Goal: Transaction & Acquisition: Purchase product/service

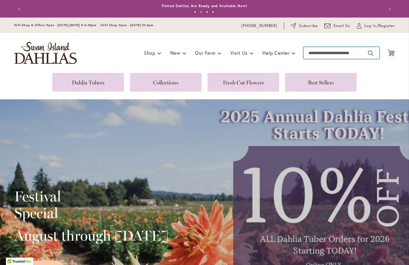
click at [323, 55] on input "Search" at bounding box center [342, 53] width 76 height 12
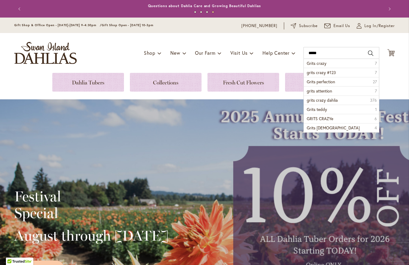
click at [329, 62] on li "Grits crazy 7" at bounding box center [341, 63] width 75 height 9
type input "**********"
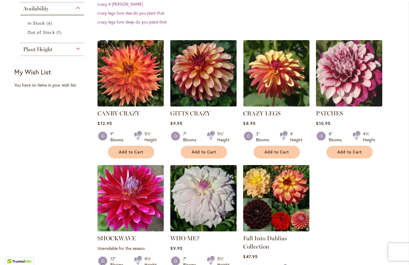
scroll to position [184, 0]
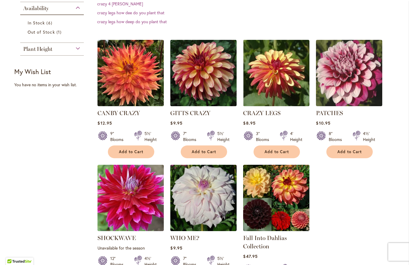
click at [208, 71] on img at bounding box center [203, 73] width 66 height 66
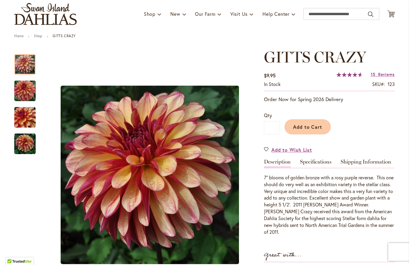
scroll to position [39, 0]
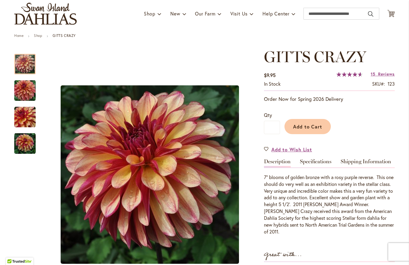
click at [312, 126] on span "Add to Cart" at bounding box center [307, 126] width 29 height 6
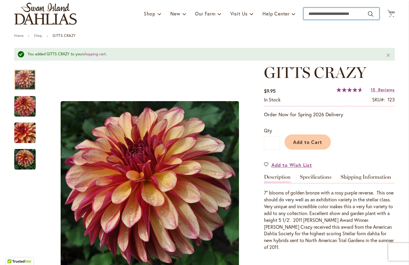
click at [322, 14] on input "Search" at bounding box center [342, 14] width 76 height 12
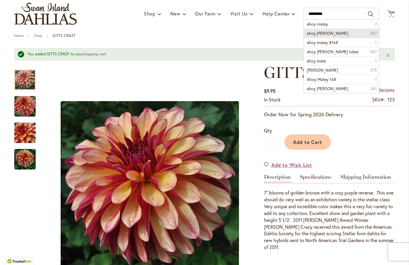
click at [346, 32] on li "ahoy matey dahlia 387" at bounding box center [341, 33] width 75 height 9
type input "**********"
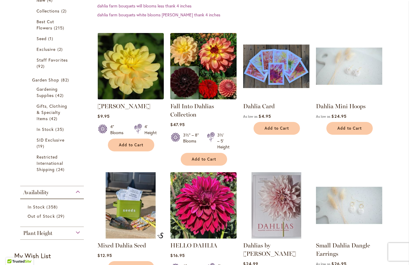
scroll to position [153, 0]
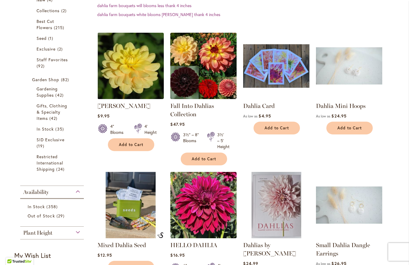
click at [136, 141] on button "Add to Cart" at bounding box center [131, 144] width 46 height 13
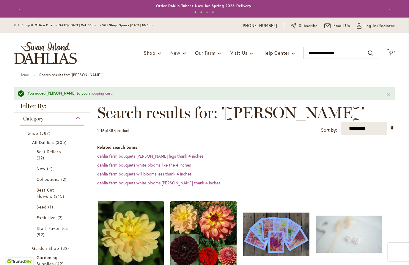
scroll to position [0, 0]
click at [322, 52] on input "**********" at bounding box center [342, 53] width 76 height 12
click at [353, 49] on input "**********" at bounding box center [342, 53] width 76 height 12
click at [334, 54] on input "**********" at bounding box center [342, 53] width 76 height 12
type input "**********"
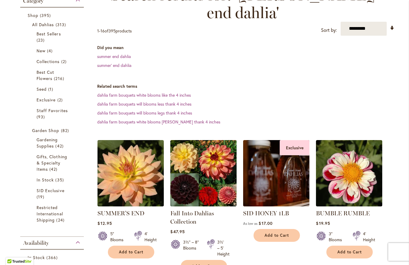
scroll to position [103, 0]
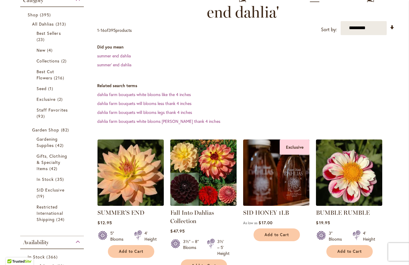
click at [137, 147] on img at bounding box center [131, 172] width 66 height 66
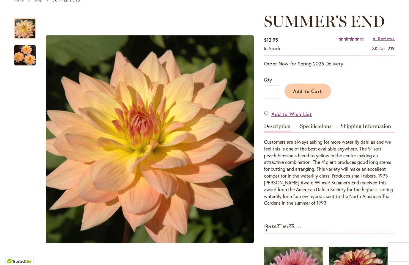
scroll to position [79, 0]
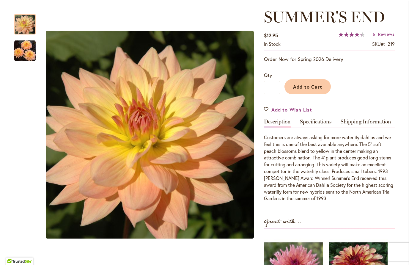
click at [316, 85] on span "Add to Cart" at bounding box center [307, 87] width 29 height 6
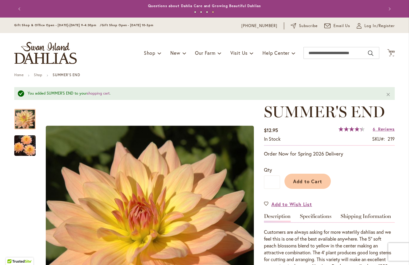
scroll to position [0, 0]
click at [342, 50] on input "Search" at bounding box center [342, 53] width 76 height 12
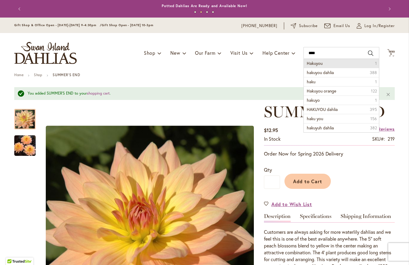
click at [325, 63] on li "Hakuyou 1" at bounding box center [341, 63] width 75 height 9
type input "*******"
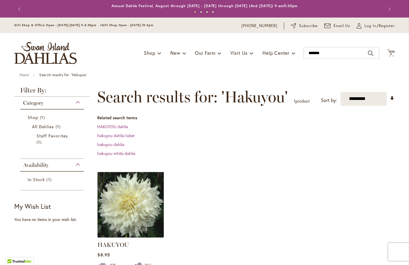
click at [137, 188] on img at bounding box center [131, 205] width 66 height 66
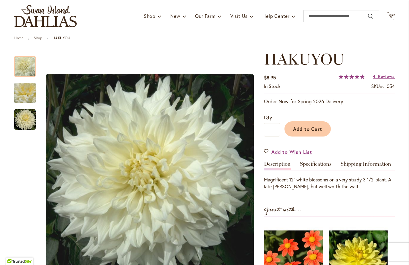
scroll to position [38, 0]
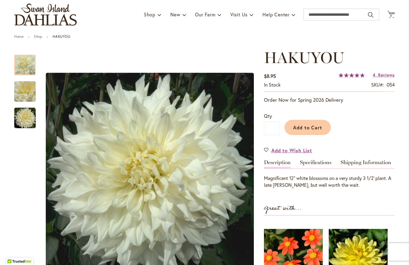
click at [311, 127] on span "Add to Cart" at bounding box center [307, 127] width 29 height 6
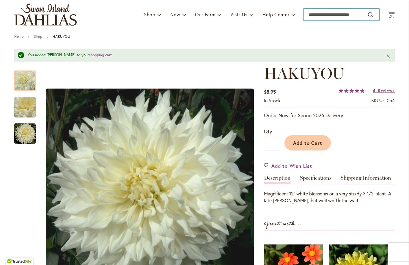
click at [324, 11] on input "Search" at bounding box center [342, 15] width 76 height 12
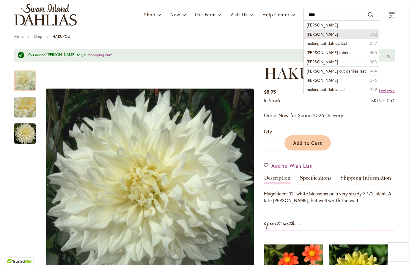
click at [338, 34] on li "maki dahlia 392" at bounding box center [341, 33] width 75 height 9
type input "**********"
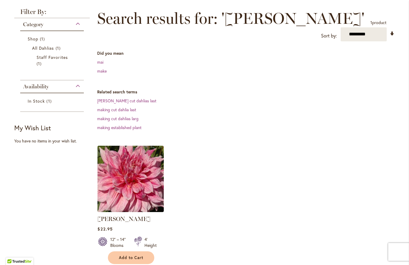
scroll to position [88, 0]
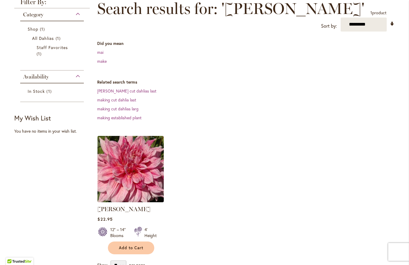
click at [136, 151] on img at bounding box center [131, 169] width 66 height 66
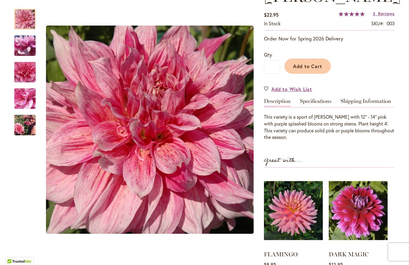
scroll to position [107, 0]
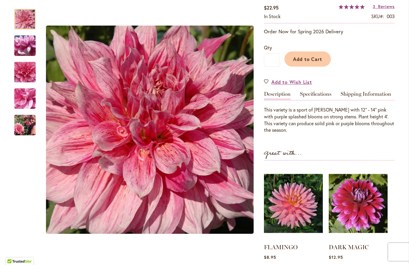
click at [314, 57] on span "Add to Cart" at bounding box center [307, 59] width 29 height 6
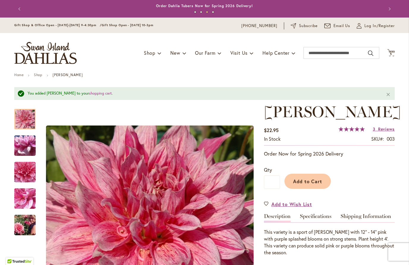
scroll to position [0, 0]
click at [324, 51] on input "Search" at bounding box center [342, 53] width 76 height 12
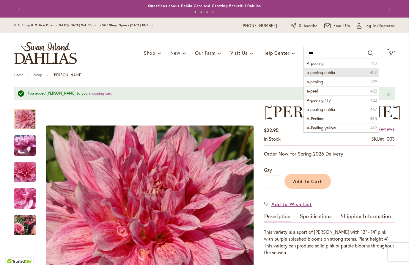
click at [346, 73] on li "a-peeling dahlia 459" at bounding box center [341, 72] width 75 height 9
type input "**********"
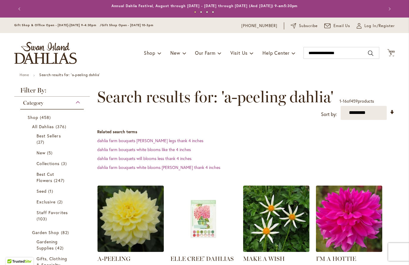
click at [136, 206] on img at bounding box center [131, 219] width 66 height 66
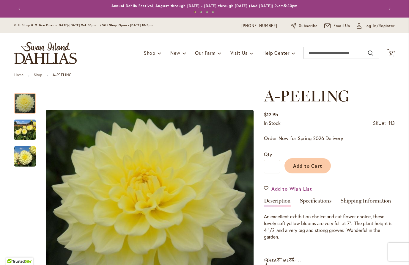
click at [313, 165] on span "Add to Cart" at bounding box center [307, 166] width 29 height 6
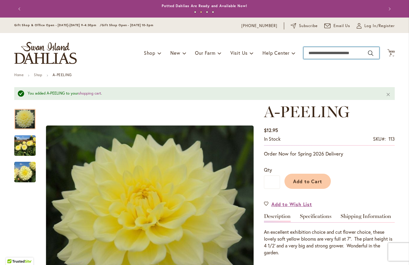
click at [326, 54] on input "Search" at bounding box center [342, 53] width 76 height 12
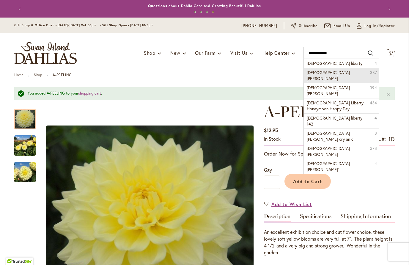
click at [355, 73] on li "lady liberty dahlia 387" at bounding box center [341, 75] width 75 height 15
type input "**********"
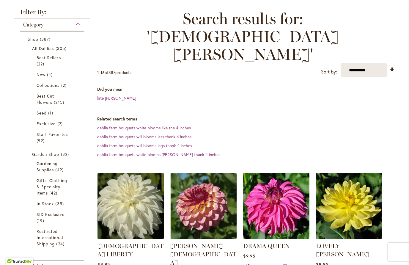
scroll to position [84, 0]
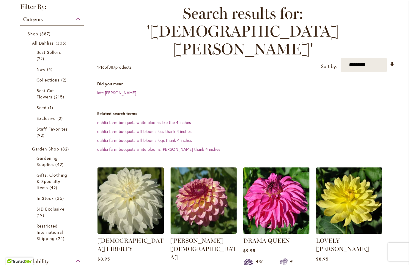
click at [136, 167] on img at bounding box center [131, 200] width 66 height 66
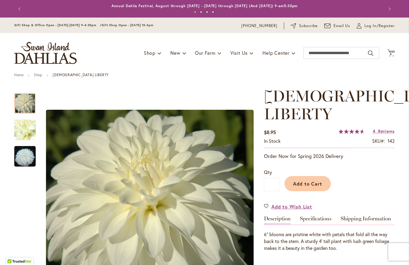
click at [313, 181] on span "Add to Cart" at bounding box center [307, 184] width 29 height 6
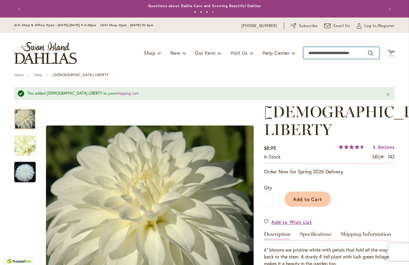
click at [327, 51] on input "Search" at bounding box center [342, 53] width 76 height 12
type input "***"
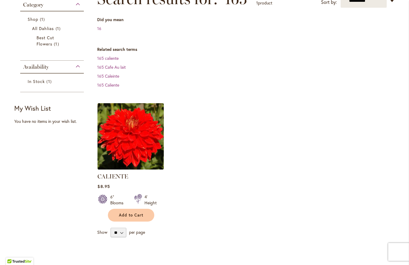
scroll to position [98, 0]
click at [138, 133] on img at bounding box center [131, 136] width 66 height 66
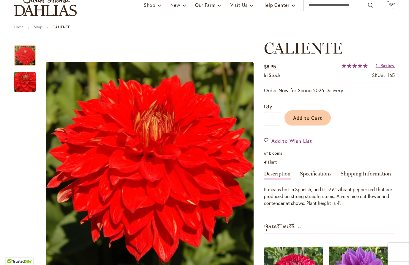
scroll to position [49, 0]
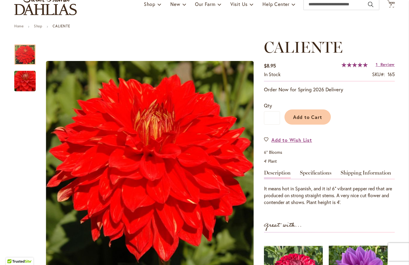
click at [309, 117] on span "Add to Cart" at bounding box center [307, 117] width 29 height 6
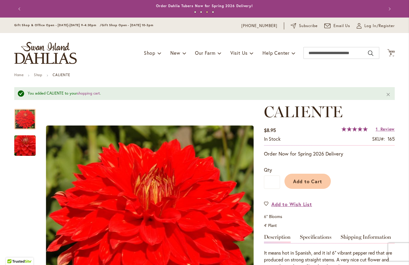
scroll to position [0, 0]
click at [316, 54] on input "Search" at bounding box center [342, 53] width 76 height 12
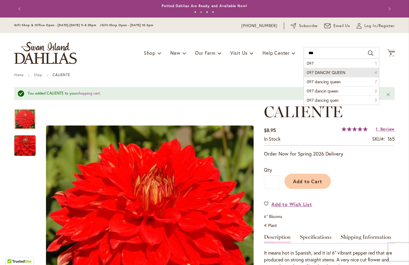
click at [348, 72] on li "097 DANCIN' QUEEN 4" at bounding box center [341, 72] width 75 height 9
type input "**********"
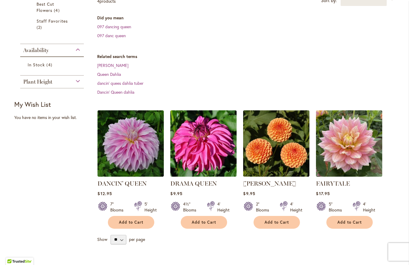
scroll to position [135, 0]
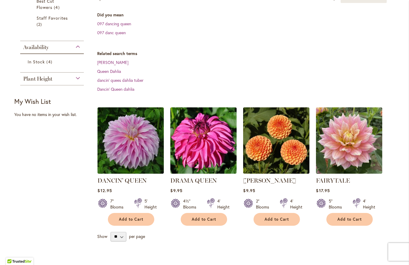
click at [136, 118] on img at bounding box center [131, 140] width 66 height 66
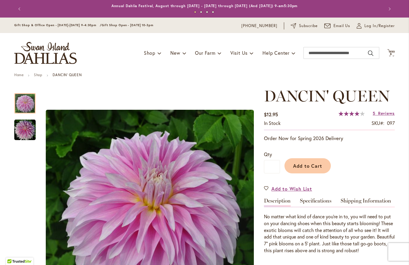
click at [314, 164] on span "Add to Cart" at bounding box center [307, 166] width 29 height 6
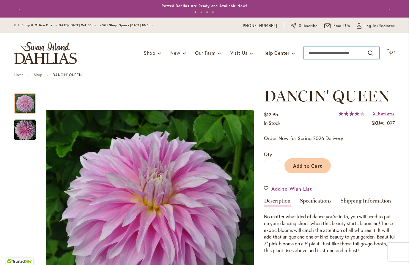
click at [324, 52] on input "Search" at bounding box center [342, 53] width 76 height 12
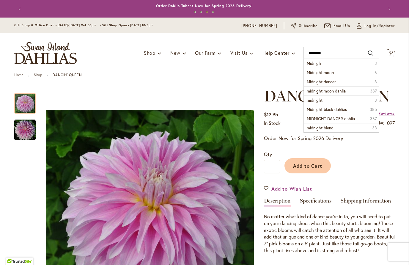
click at [340, 65] on li "[DEMOGRAPHIC_DATA] 3" at bounding box center [341, 63] width 75 height 9
type input "*******"
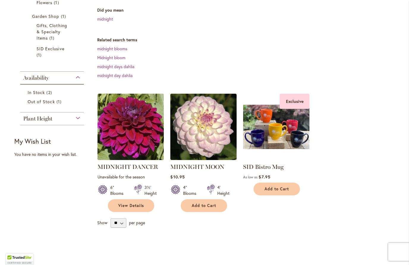
scroll to position [140, 0]
click at [213, 93] on img at bounding box center [203, 126] width 66 height 66
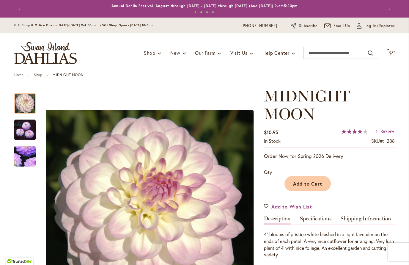
click at [312, 183] on span "Add to Cart" at bounding box center [307, 184] width 29 height 6
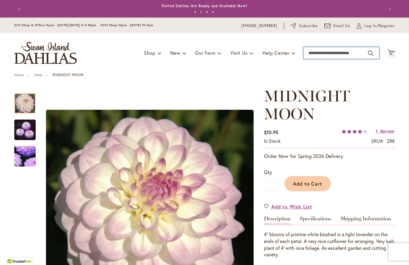
click at [327, 52] on input "Search" at bounding box center [342, 53] width 76 height 12
type input "***"
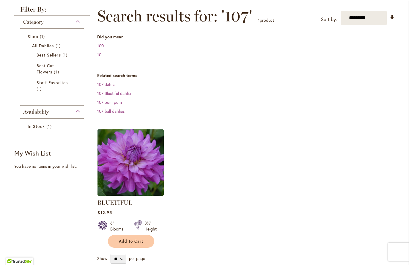
scroll to position [90, 0]
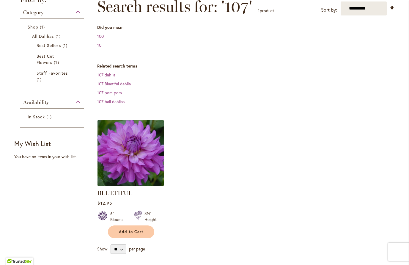
click at [132, 147] on img at bounding box center [131, 153] width 66 height 66
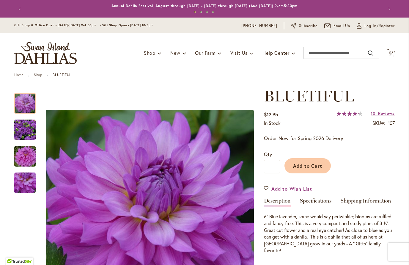
click at [313, 163] on span "Add to Cart" at bounding box center [307, 166] width 29 height 6
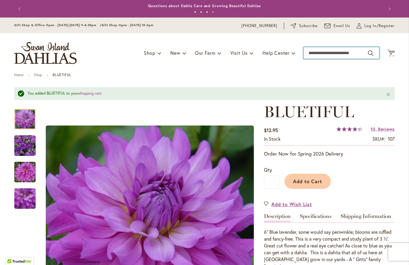
click at [322, 54] on input "Search" at bounding box center [342, 53] width 76 height 12
type input "***"
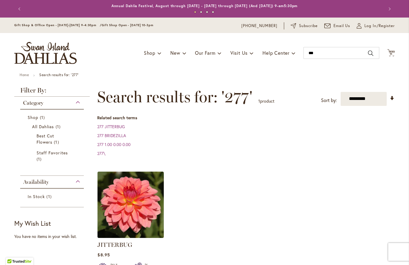
click at [136, 196] on img at bounding box center [131, 205] width 66 height 66
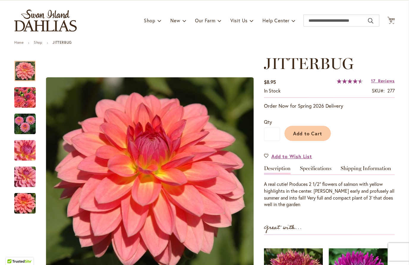
scroll to position [33, 0]
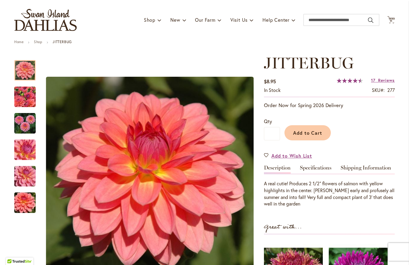
click at [316, 130] on span "Add to Cart" at bounding box center [307, 133] width 29 height 6
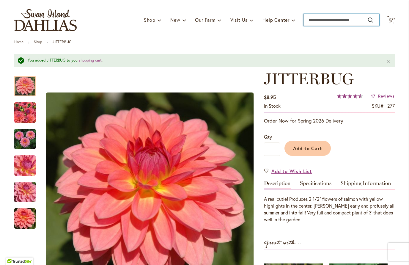
click at [323, 22] on input "Search" at bounding box center [342, 20] width 76 height 12
type input "***"
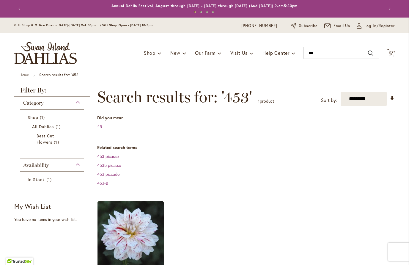
click at [132, 219] on img at bounding box center [131, 234] width 66 height 66
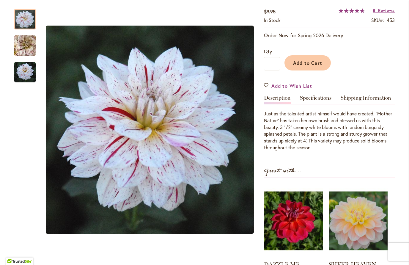
scroll to position [103, 0]
click at [309, 65] on span "Add to Cart" at bounding box center [307, 62] width 29 height 6
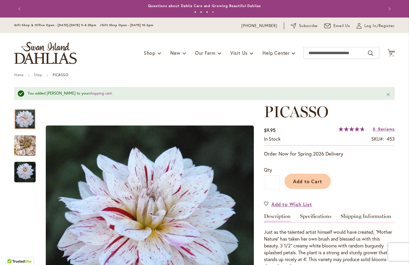
scroll to position [0, 0]
click at [369, 26] on span "Log In/Register" at bounding box center [380, 26] width 30 height 6
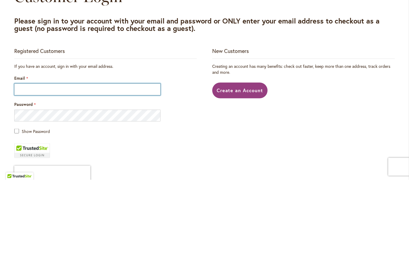
type input "**********"
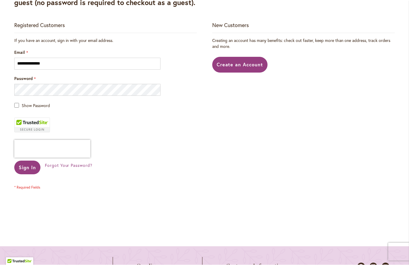
scroll to position [111, 0]
click at [27, 164] on span "Sign In" at bounding box center [27, 167] width 17 height 6
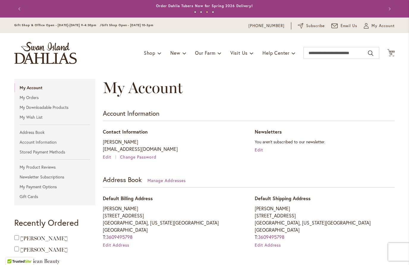
click at [394, 51] on icon "Cart .cls-1 { fill: #231f20; }" at bounding box center [390, 52] width 7 height 7
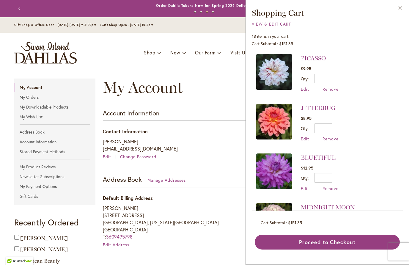
click at [370, 247] on div "13 items in your cart. Cart Subtotal $151.35 Recently added item(s) PICASSO $9.…" at bounding box center [327, 139] width 151 height 219
click at [280, 25] on span "View & Edit Cart" at bounding box center [271, 24] width 39 height 6
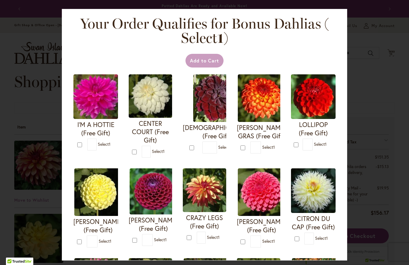
click at [318, 92] on img at bounding box center [313, 96] width 45 height 45
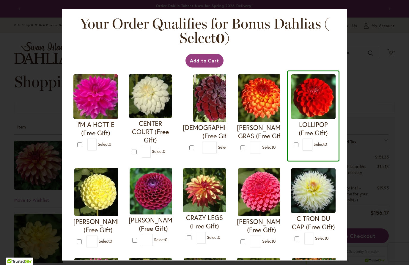
type input "*"
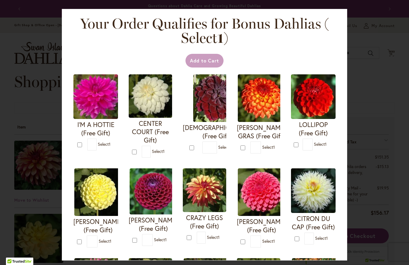
click at [77, 141] on form "I'M A HOTTIE (Free Gift) * 1" at bounding box center [95, 112] width 45 height 76
type input "*"
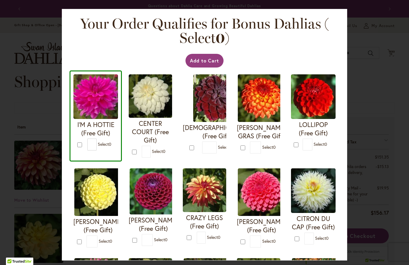
click at [210, 60] on button "Add to Cart" at bounding box center [205, 61] width 38 height 14
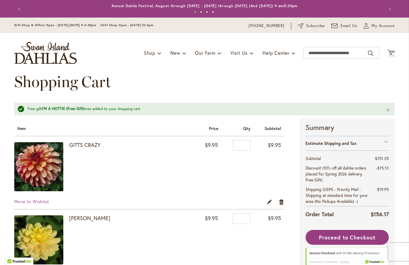
click at [362, 236] on span "Proceed to Checkout" at bounding box center [347, 237] width 57 height 7
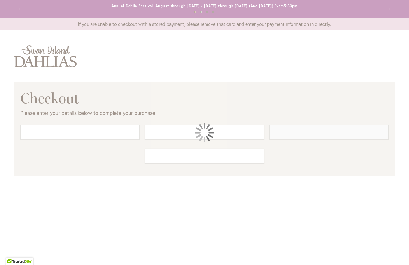
select select "**********"
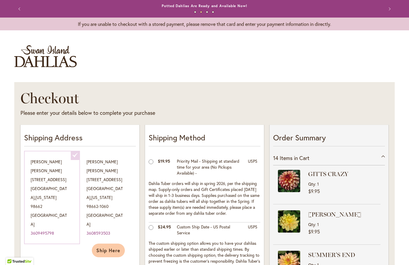
click at [105, 247] on span "Ship Here" at bounding box center [108, 250] width 24 height 6
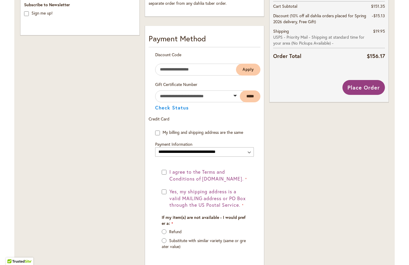
scroll to position [295, 0]
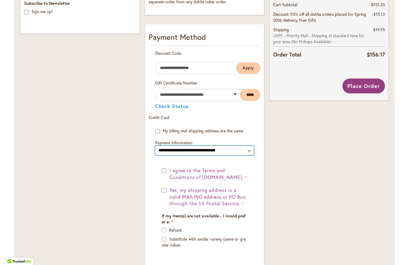
click at [249, 148] on select "**********" at bounding box center [204, 151] width 99 height 10
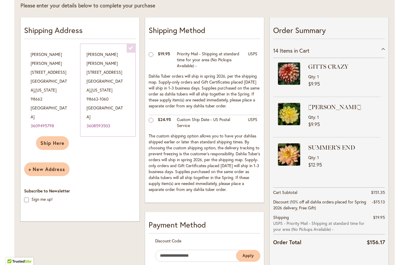
scroll to position [108, 0]
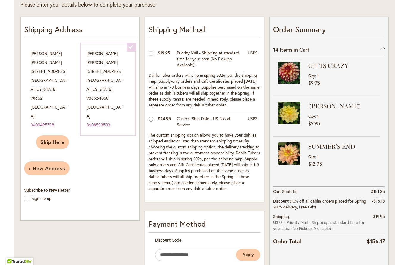
click at [385, 43] on div "14 Items in Cart" at bounding box center [329, 50] width 112 height 15
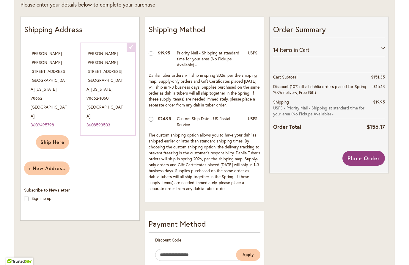
click at [383, 47] on div "14 Items in Cart" at bounding box center [329, 50] width 112 height 15
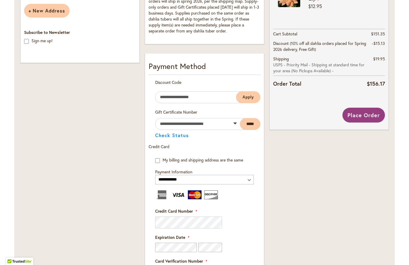
scroll to position [268, 0]
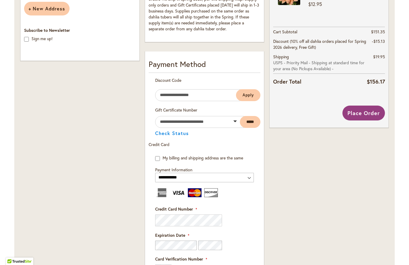
click at [371, 111] on span "Place Order" at bounding box center [364, 112] width 32 height 7
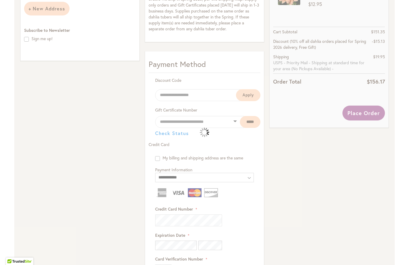
select select
